Goal: Transaction & Acquisition: Download file/media

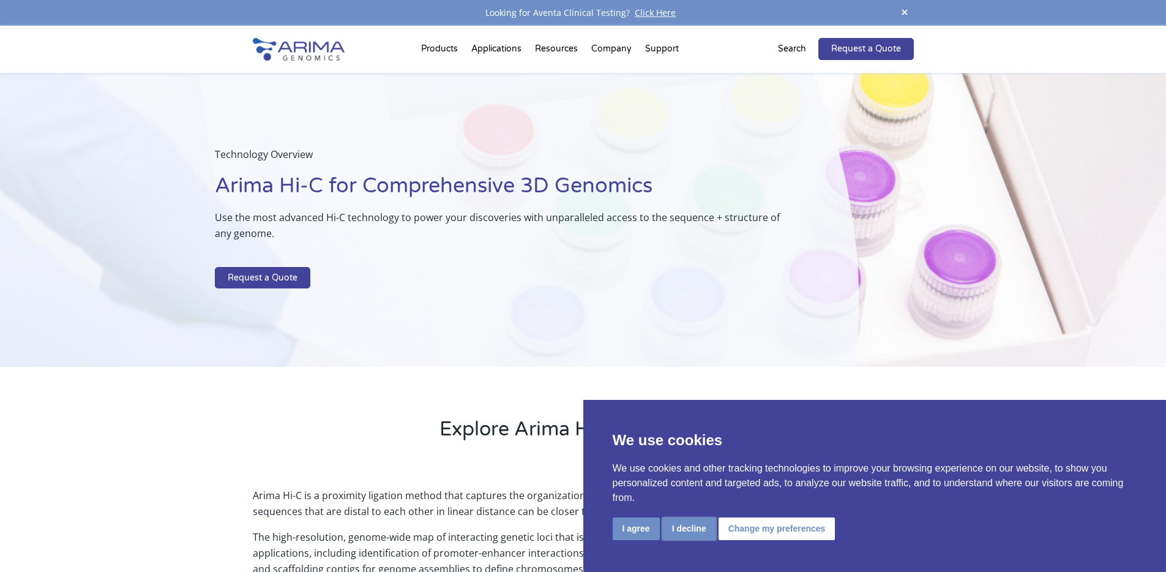
click at [689, 522] on button "I decline" at bounding box center [689, 528] width 54 height 23
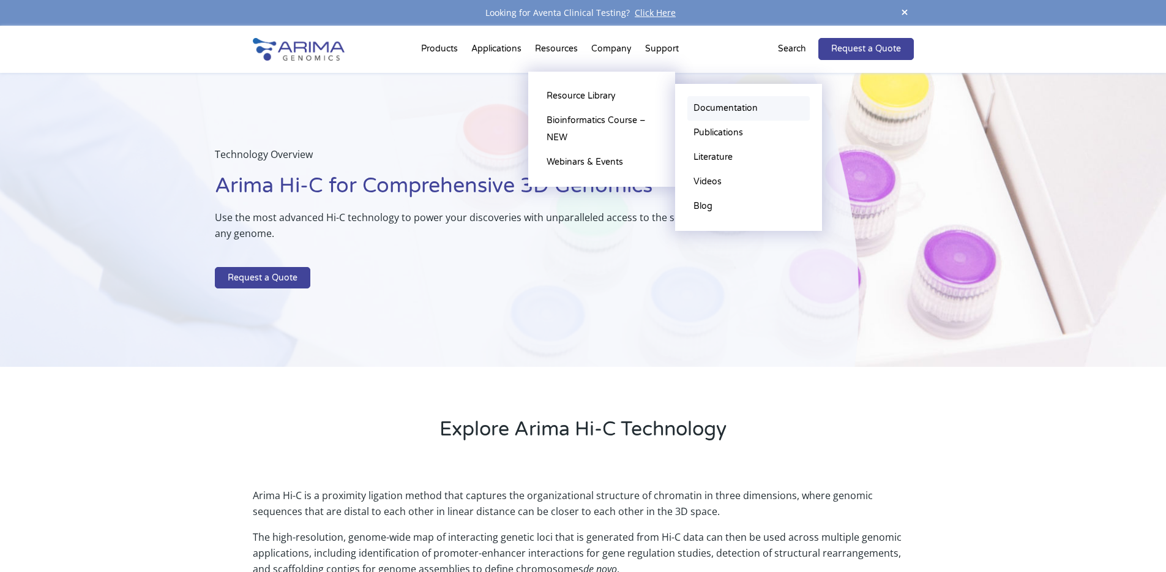
click at [736, 103] on link "Documentation" at bounding box center [748, 108] width 122 height 24
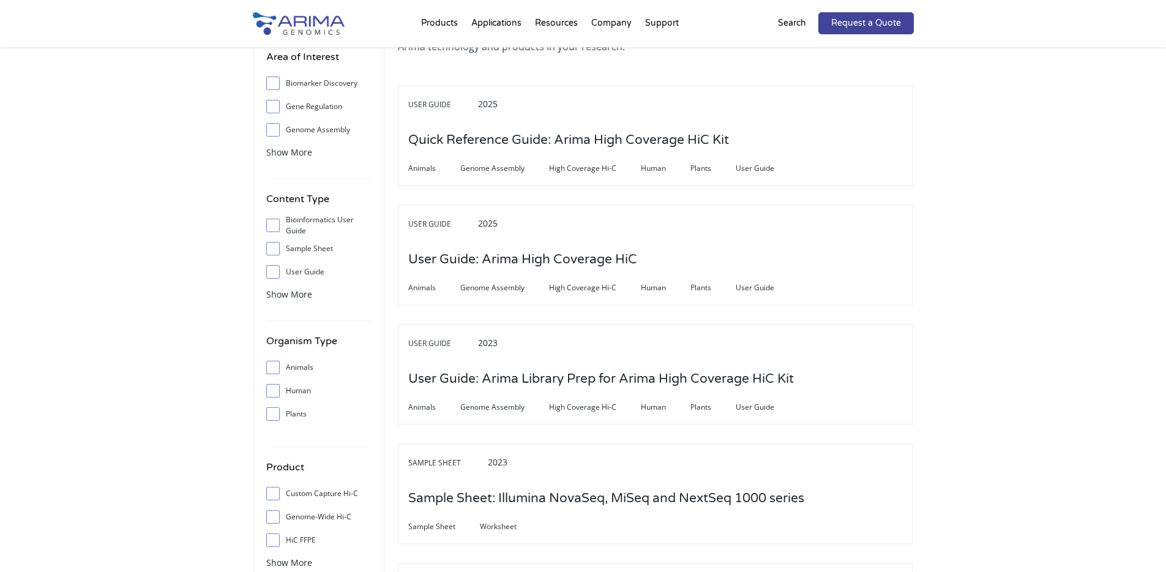
scroll to position [98, 0]
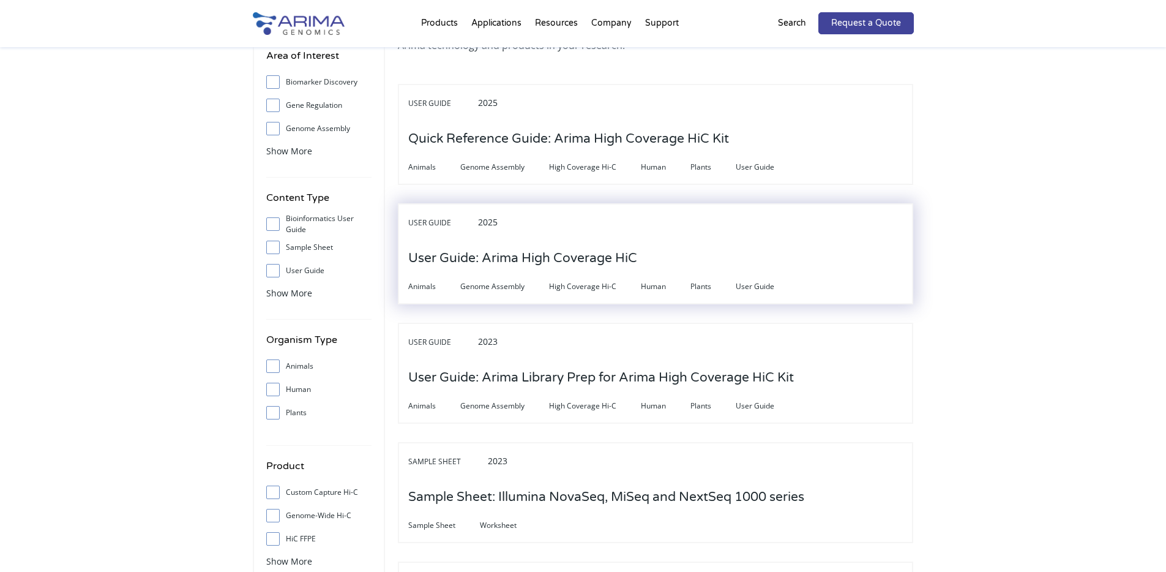
click at [568, 263] on h3 "User Guide: Arima High Coverage HiC" at bounding box center [522, 258] width 229 height 38
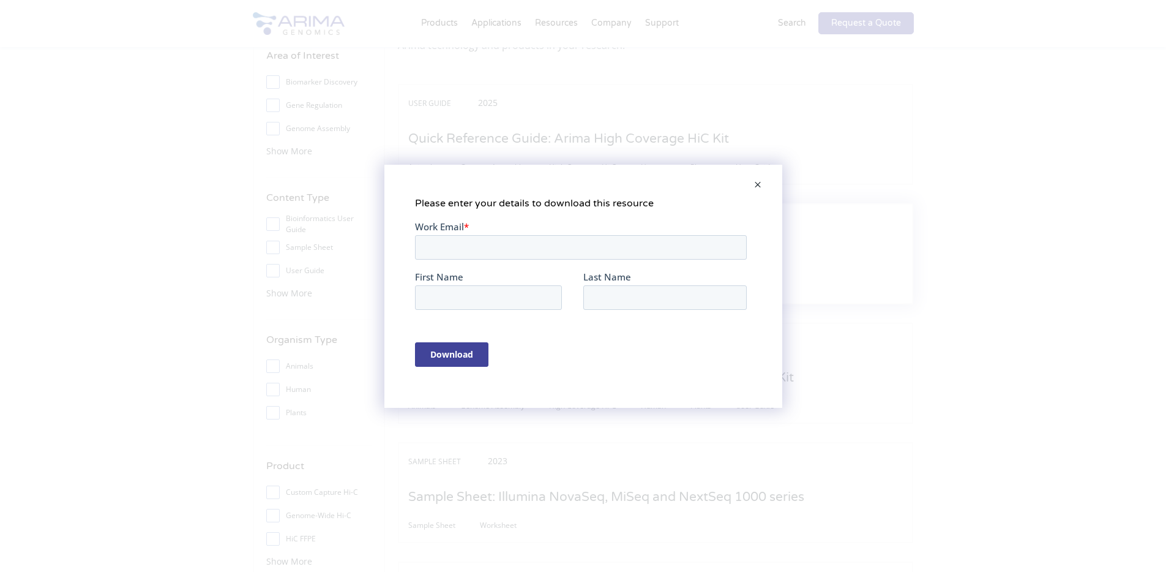
scroll to position [0, 0]
click at [589, 239] on input "Work Email *" at bounding box center [580, 246] width 332 height 24
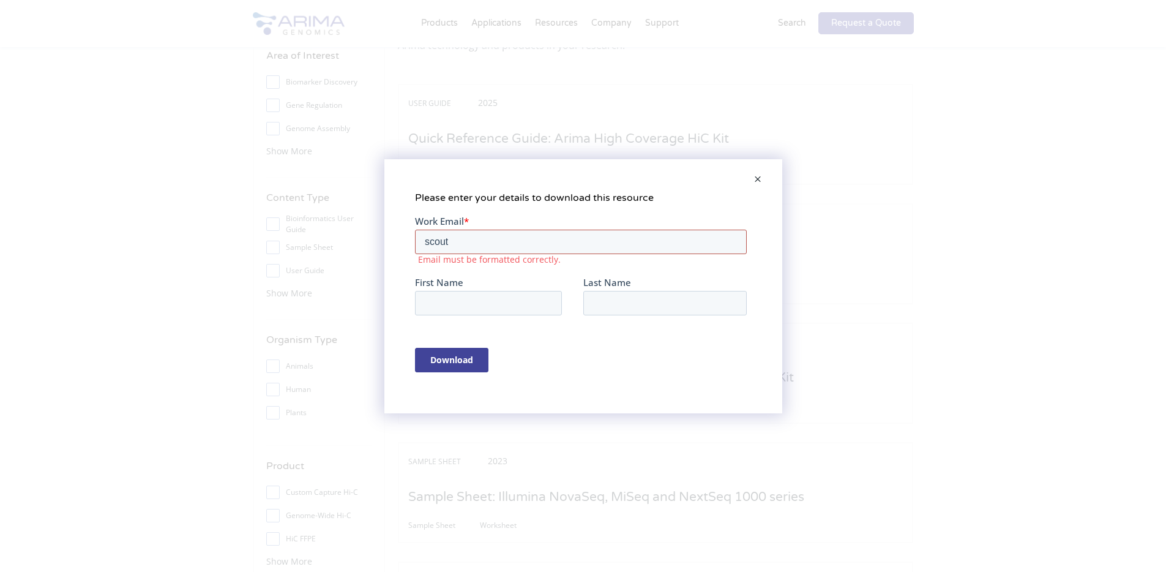
click at [480, 235] on input "scout" at bounding box center [580, 241] width 332 height 24
click at [537, 244] on input "scout" at bounding box center [580, 241] width 332 height 24
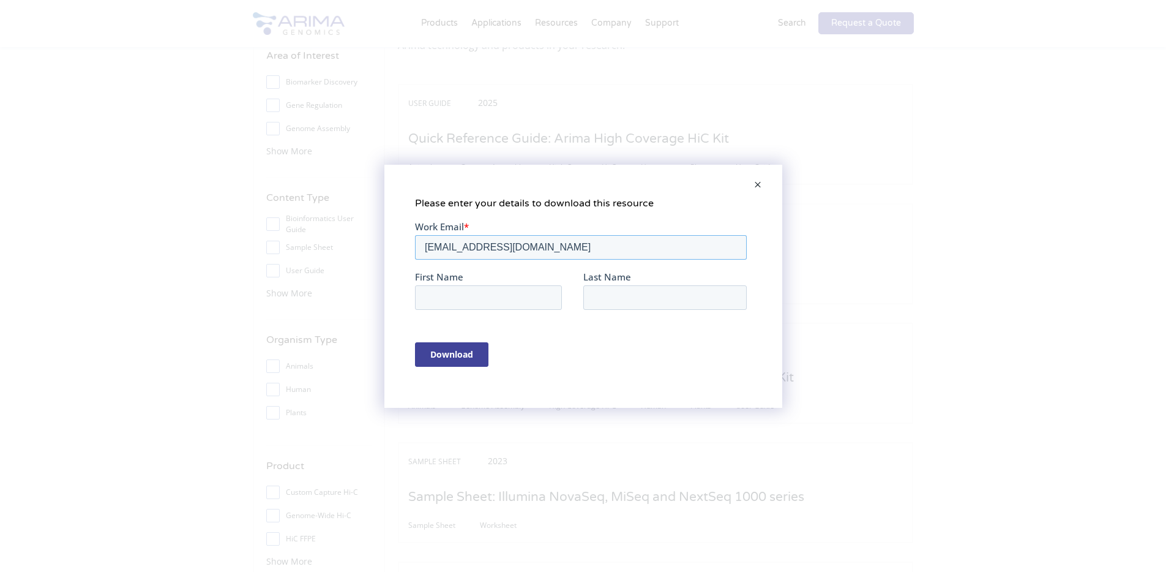
type input "scoutvarun@gmail.com"
click at [443, 353] on input "Download" at bounding box center [450, 354] width 73 height 24
